Goal: Task Accomplishment & Management: Manage account settings

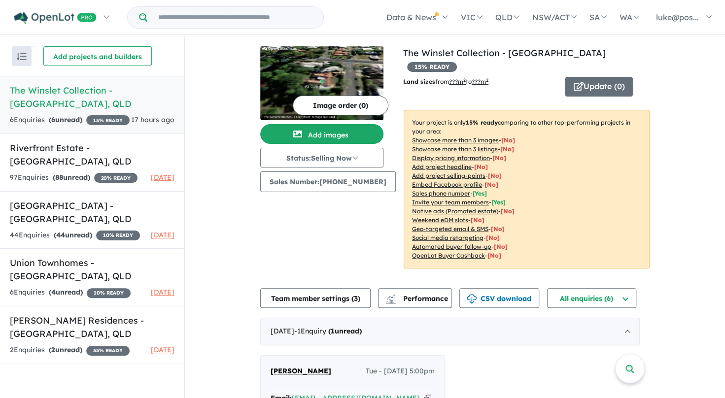
click at [89, 92] on h5 "The Winslet Collection - Yeronga , QLD" at bounding box center [92, 97] width 165 height 27
click at [67, 115] on strong "( 6 unread)" at bounding box center [66, 119] width 34 height 9
click at [86, 86] on h5 "The Winslet Collection - Yeronga , QLD" at bounding box center [92, 97] width 165 height 27
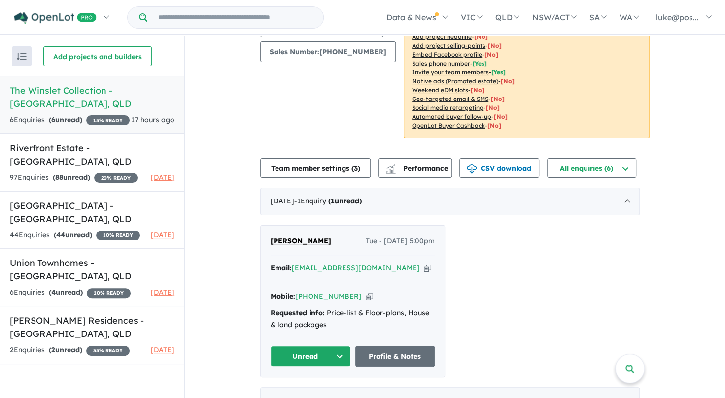
scroll to position [129, 0]
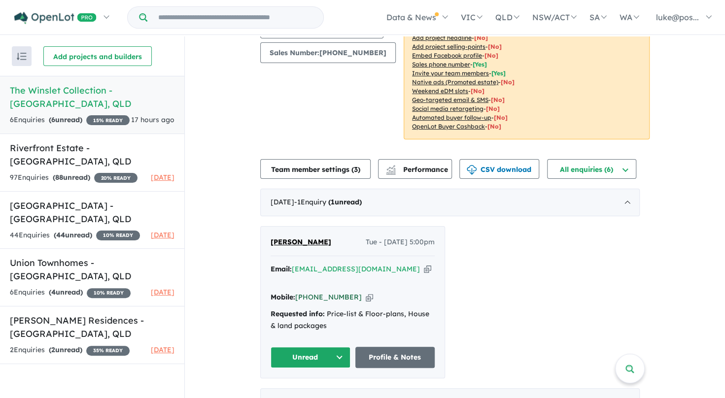
drag, startPoint x: 353, startPoint y: 284, endPoint x: 313, endPoint y: 287, distance: 40.0
click at [313, 292] on div "Mobile: +61 466 339 626 Copied!" at bounding box center [352, 298] width 164 height 12
copy link "466 339 626"
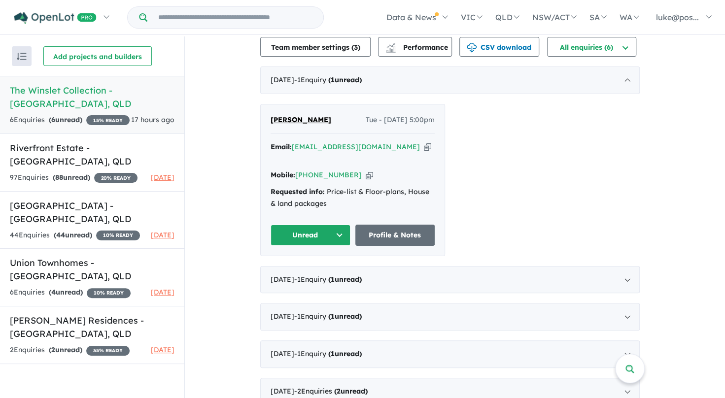
scroll to position [251, 0]
click at [394, 267] on div "June 2025 - 1 Enquir y ( 1 unread)" at bounding box center [449, 281] width 379 height 28
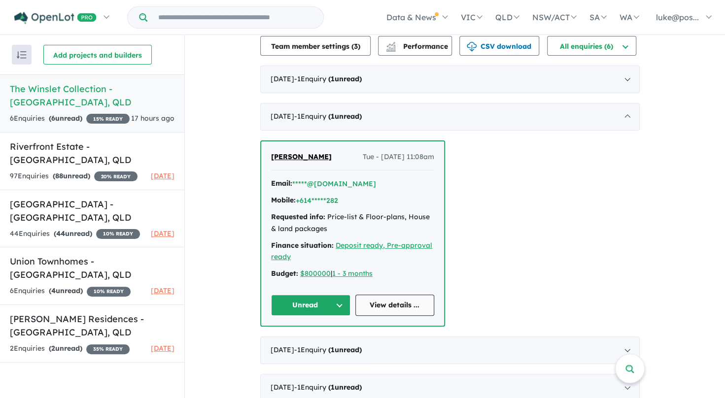
click at [402, 295] on link "View details ..." at bounding box center [394, 305] width 79 height 21
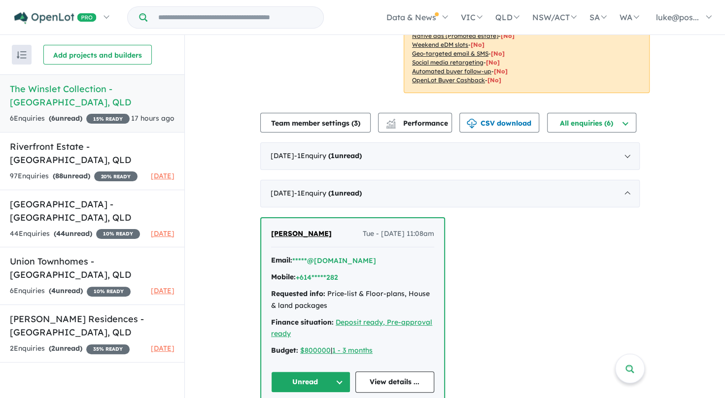
scroll to position [166, 0]
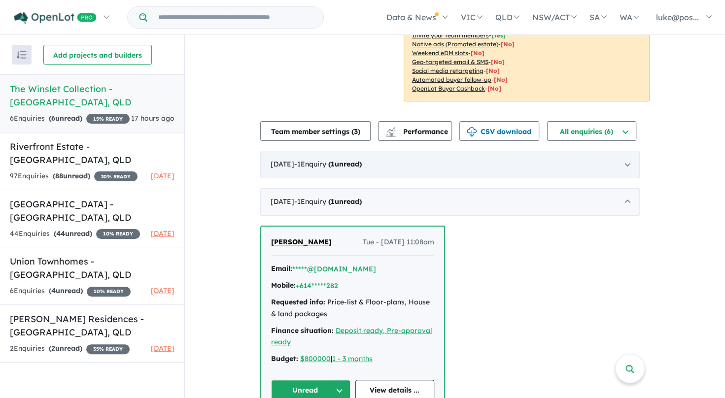
click at [629, 151] on div "August 2025 - 1 Enquir y ( 1 unread)" at bounding box center [449, 165] width 379 height 28
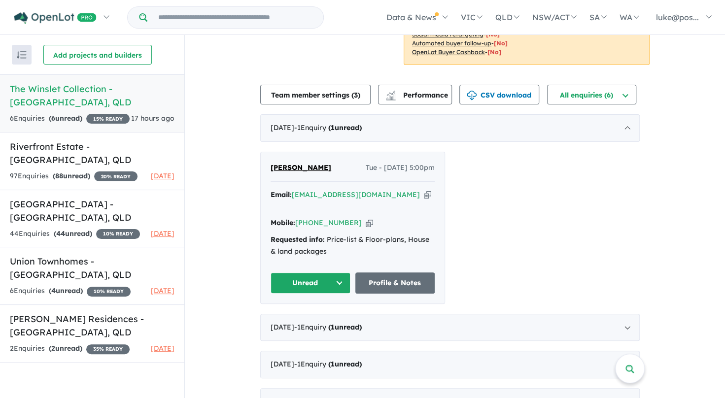
scroll to position [203, 0]
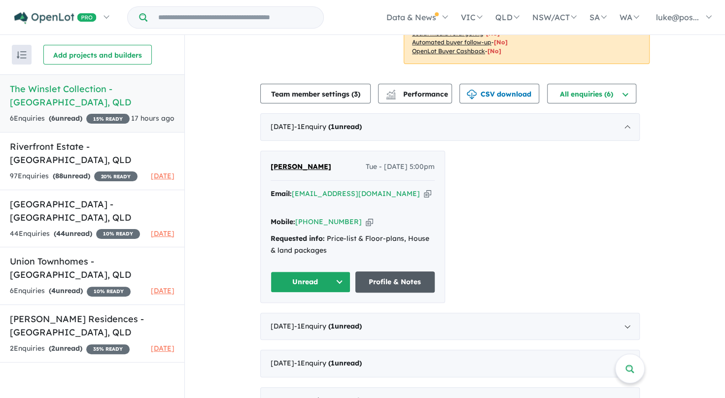
click at [397, 271] on link "Profile & Notes" at bounding box center [395, 281] width 80 height 21
click at [102, 147] on h5 "Riverfront Estate - Albany Creek , QLD" at bounding box center [92, 153] width 165 height 27
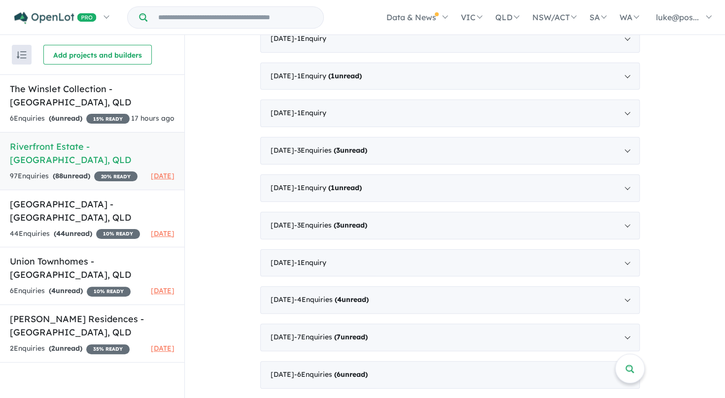
scroll to position [1471, 0]
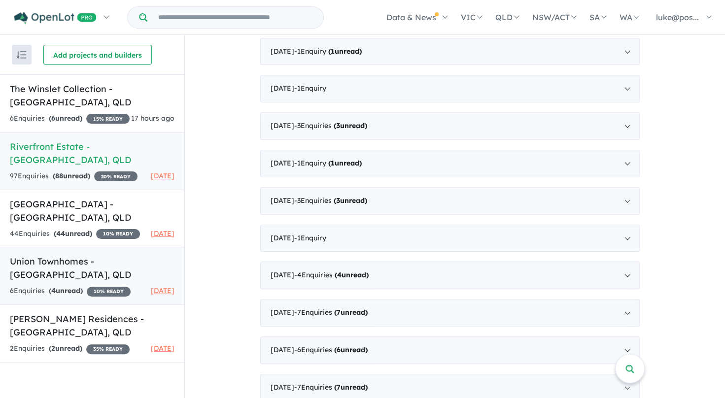
click at [79, 265] on link "Union Townhomes - Taringa , QLD 6 Enquir ies ( 4 unread) 10 % READY 1 month ago" at bounding box center [92, 276] width 184 height 58
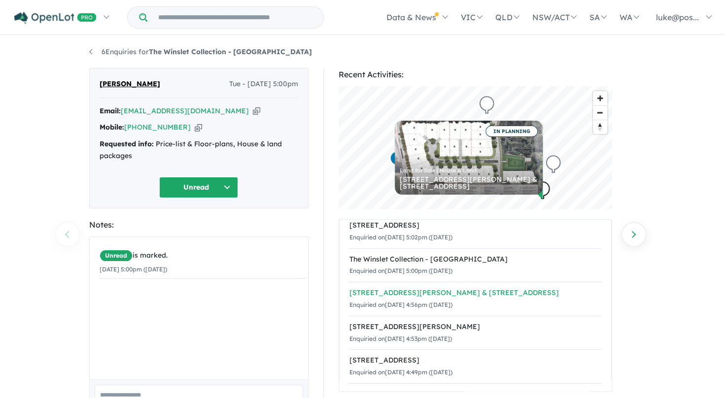
scroll to position [11, 0]
click at [640, 303] on div "Recent Activities: © Mapbox © OpenStreetMap Improve this map IN PLANNING Land f…" at bounding box center [480, 268] width 328 height 401
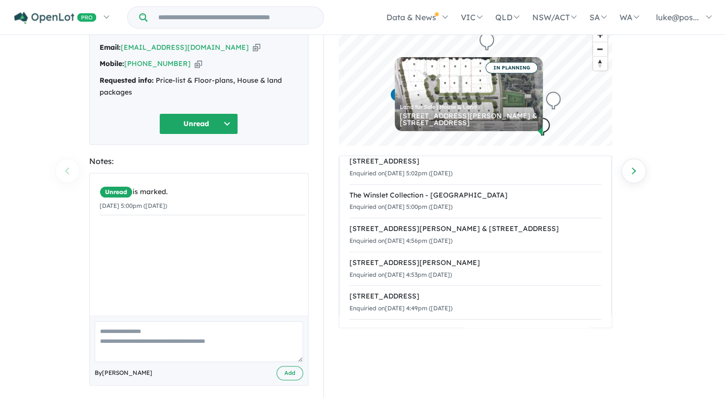
scroll to position [0, 0]
